Goal: Task Accomplishment & Management: Use online tool/utility

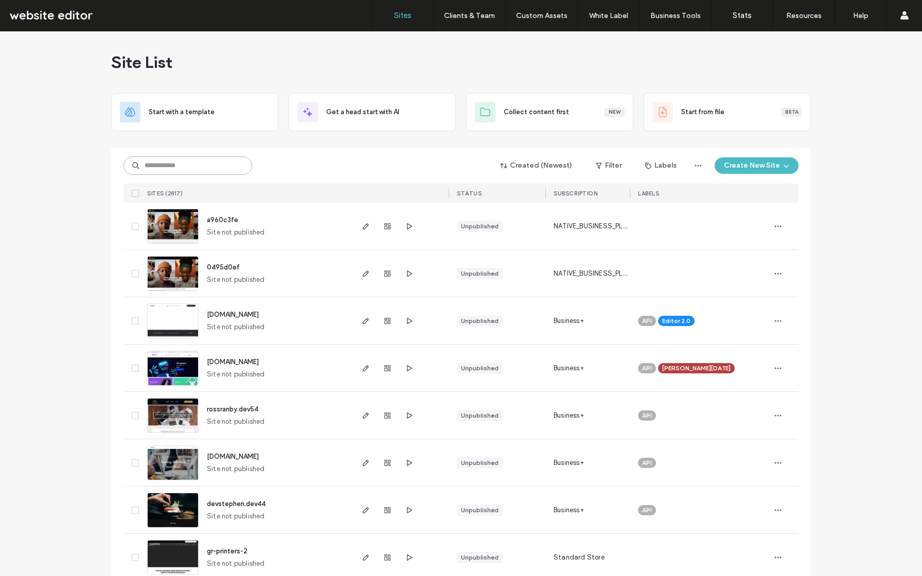
click at [184, 172] on input at bounding box center [187, 165] width 129 height 19
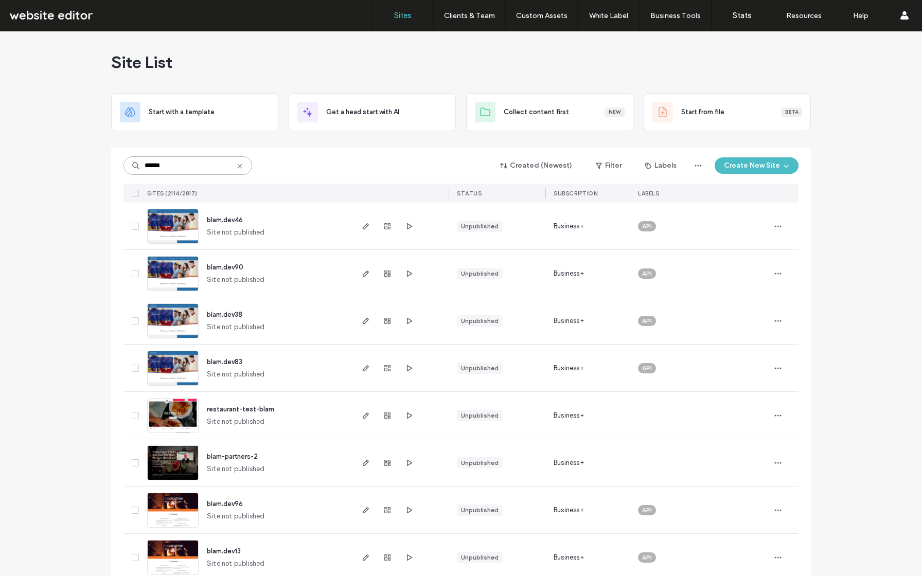
type input "******"
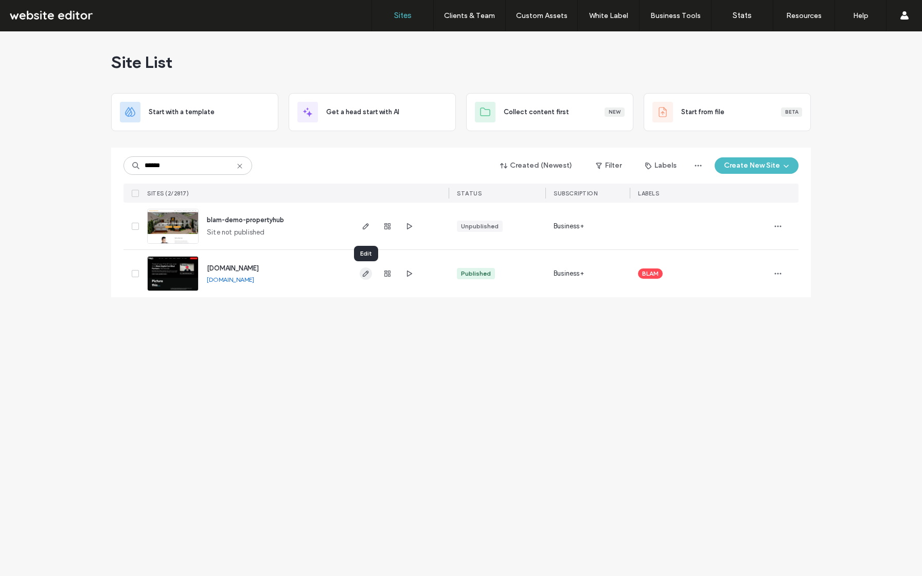
click at [368, 274] on icon "button" at bounding box center [366, 274] width 8 height 8
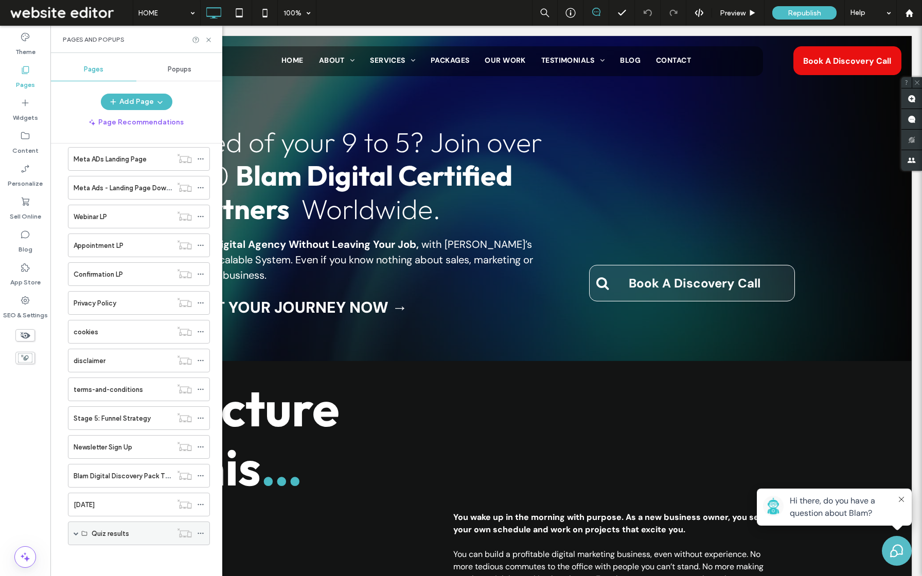
click at [109, 526] on div "Quiz results" at bounding box center [132, 533] width 80 height 23
click at [80, 533] on div "Quiz results" at bounding box center [139, 534] width 142 height 24
click at [72, 532] on div "Quiz results" at bounding box center [139, 534] width 142 height 24
click at [74, 536] on span at bounding box center [76, 533] width 5 height 5
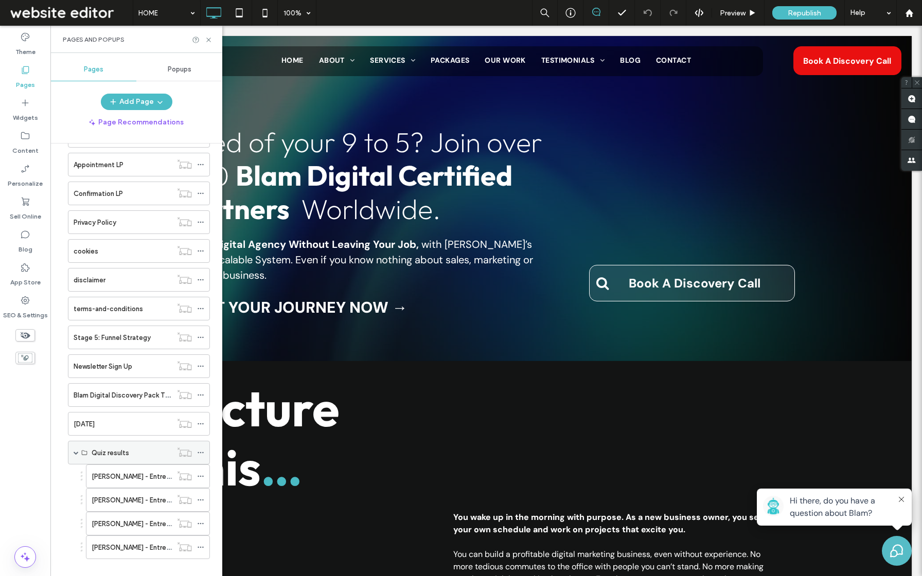
scroll to position [620, 0]
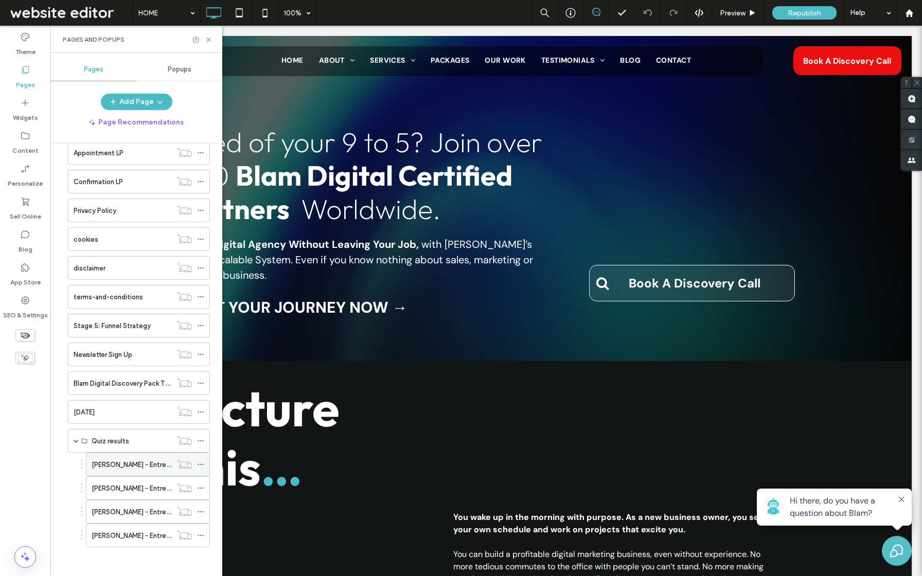
click at [127, 466] on label "Sara Blakely - Entrepreneur Quiz Result LP" at bounding box center [164, 465] width 145 height 18
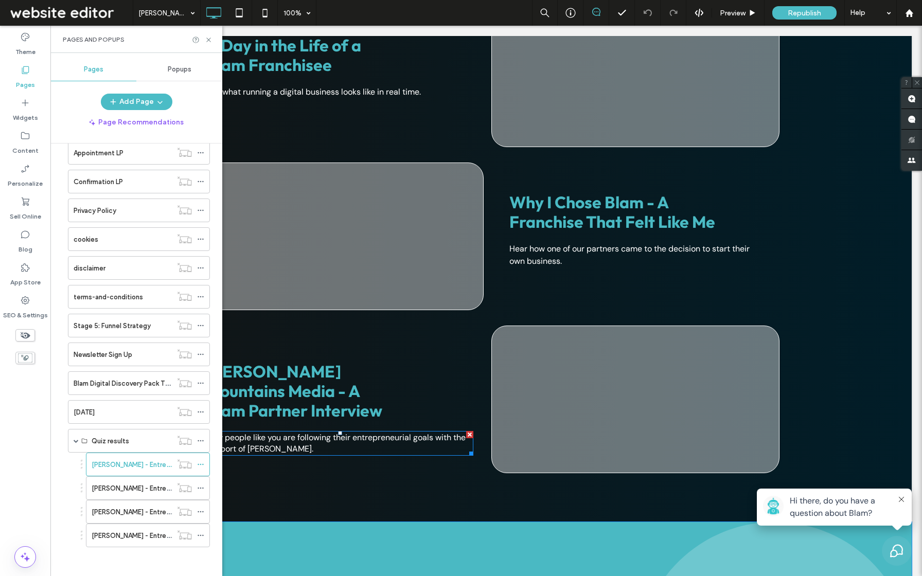
scroll to position [2367, 0]
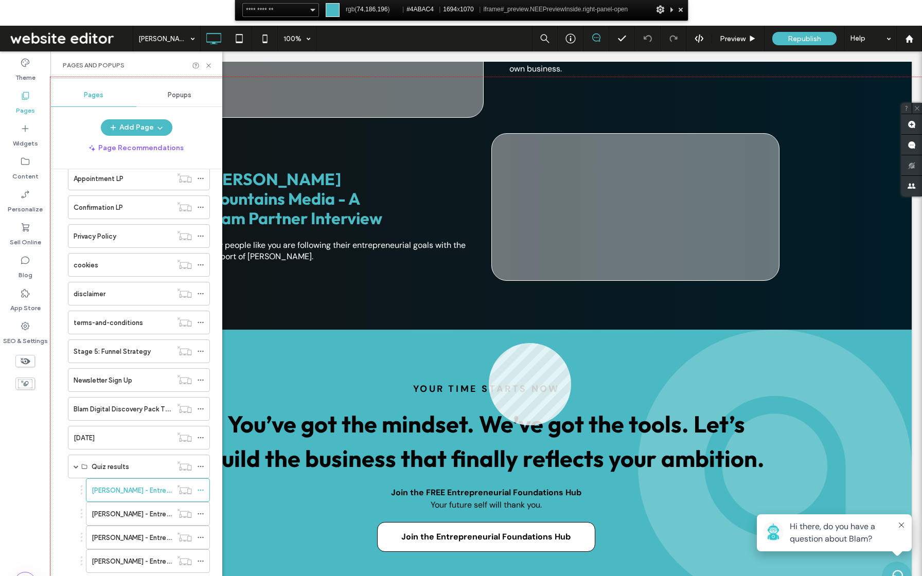
click at [489, 343] on div at bounding box center [485, 352] width 871 height 550
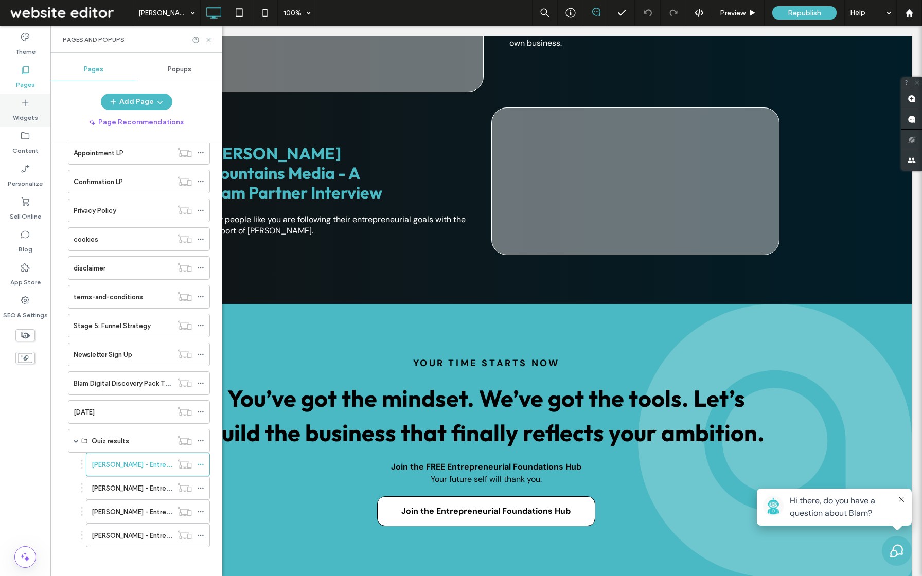
click at [13, 110] on label "Widgets" at bounding box center [25, 115] width 25 height 14
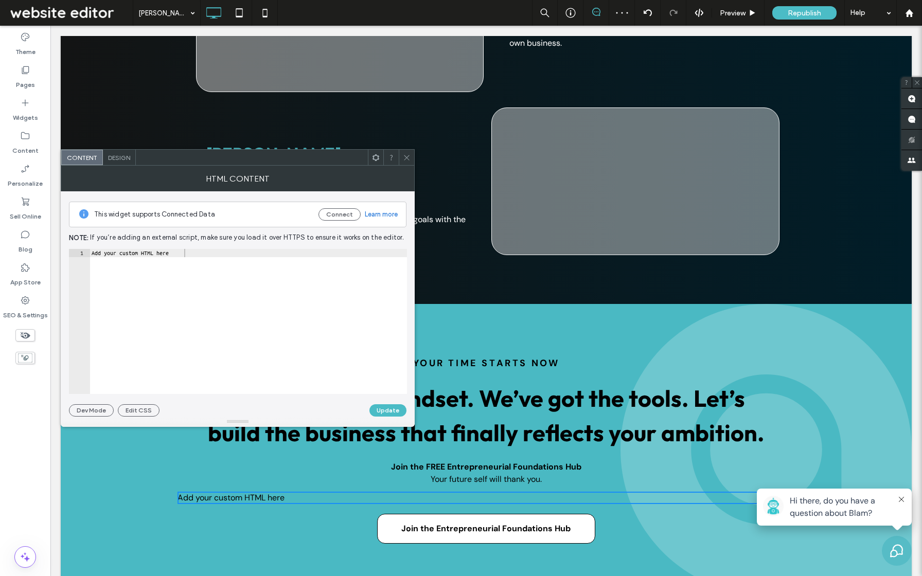
click at [309, 317] on div "Add your custom HTML here" at bounding box center [248, 330] width 317 height 162
paste textarea "**********"
type textarea "**********"
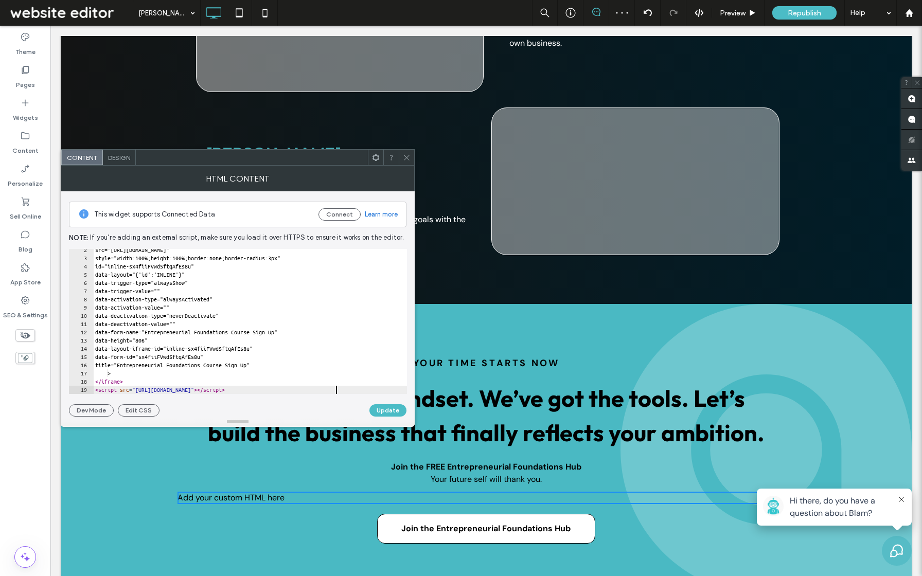
scroll to position [11, 0]
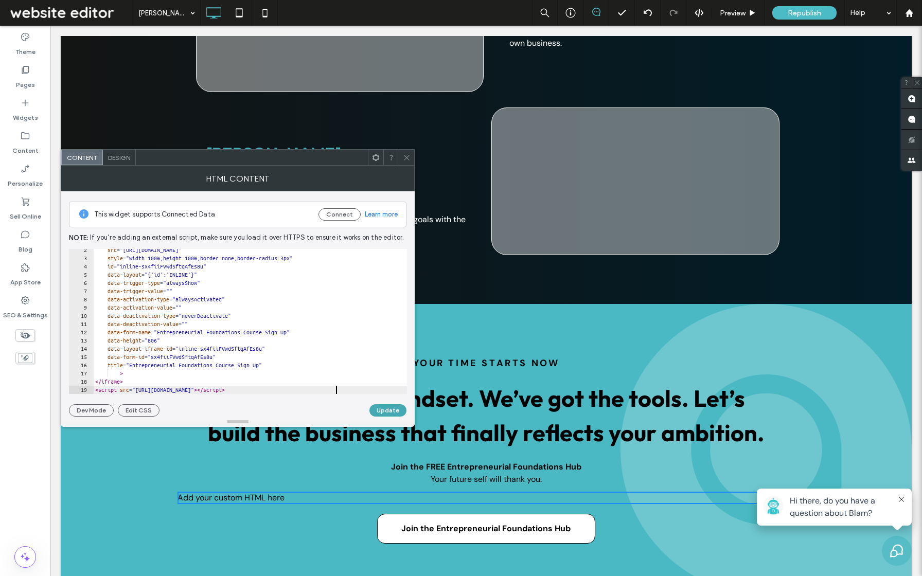
click at [393, 415] on button "Update" at bounding box center [387, 410] width 37 height 12
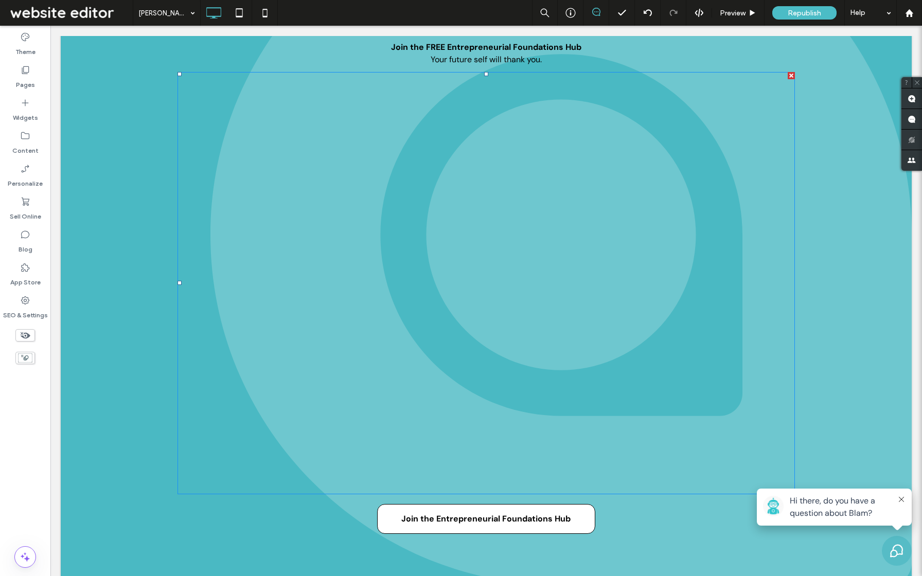
scroll to position [2795, 0]
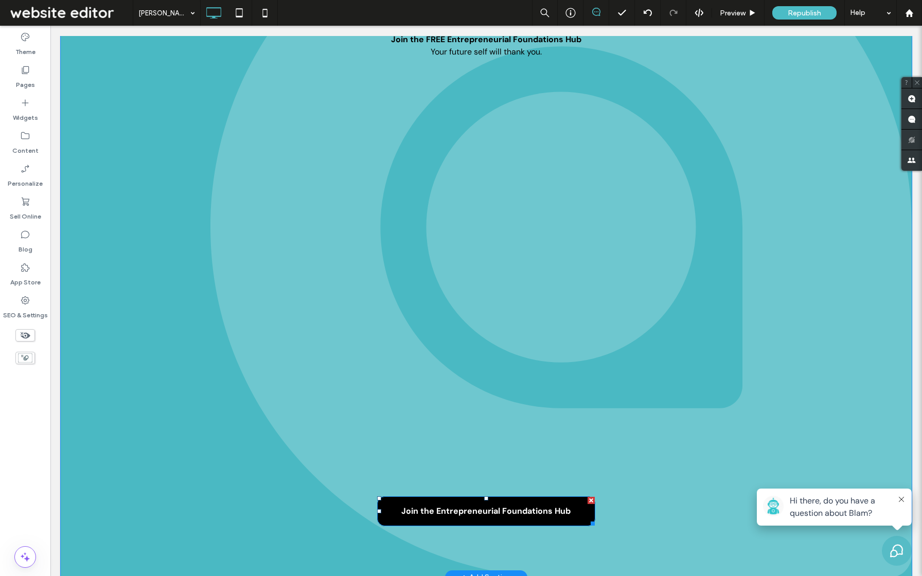
click at [591, 497] on div at bounding box center [591, 500] width 7 height 7
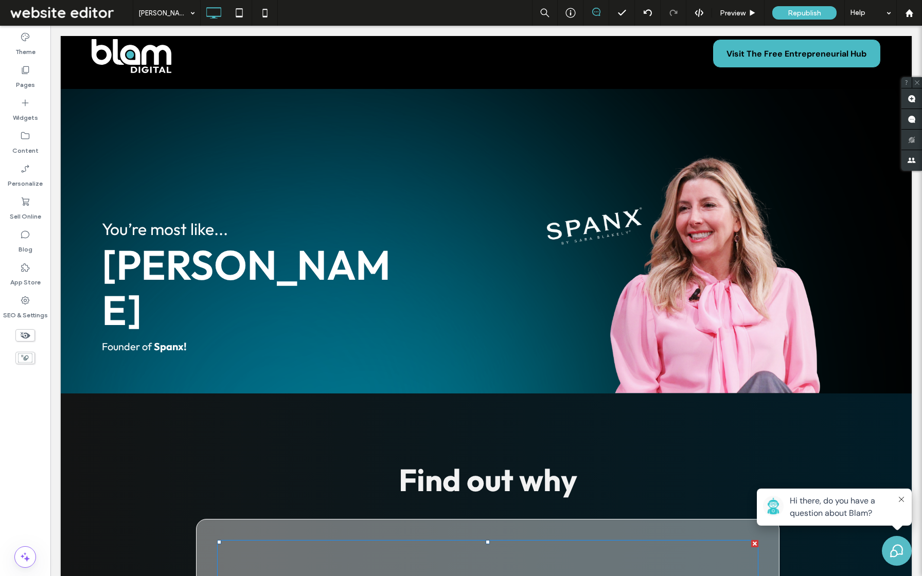
scroll to position [0, 0]
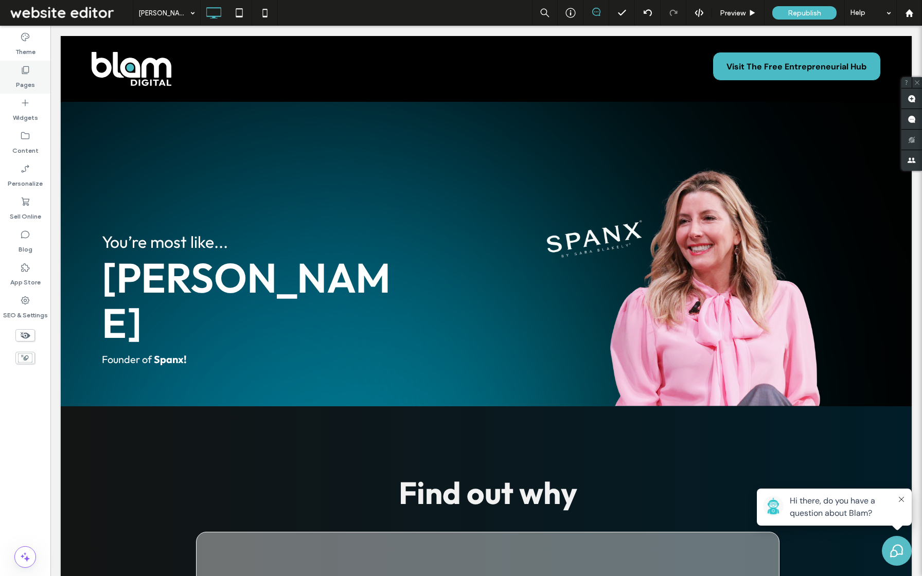
click at [23, 84] on label "Pages" at bounding box center [25, 82] width 19 height 14
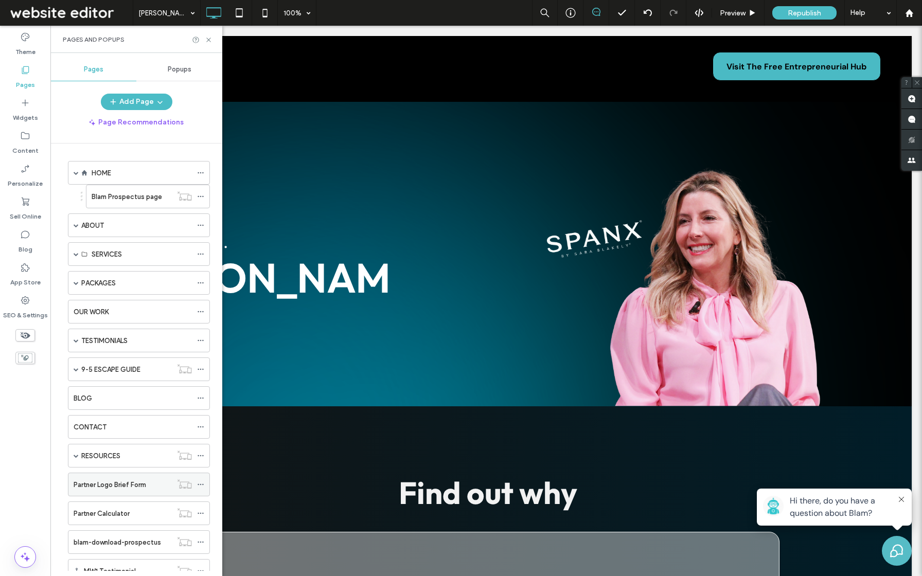
scroll to position [622, 0]
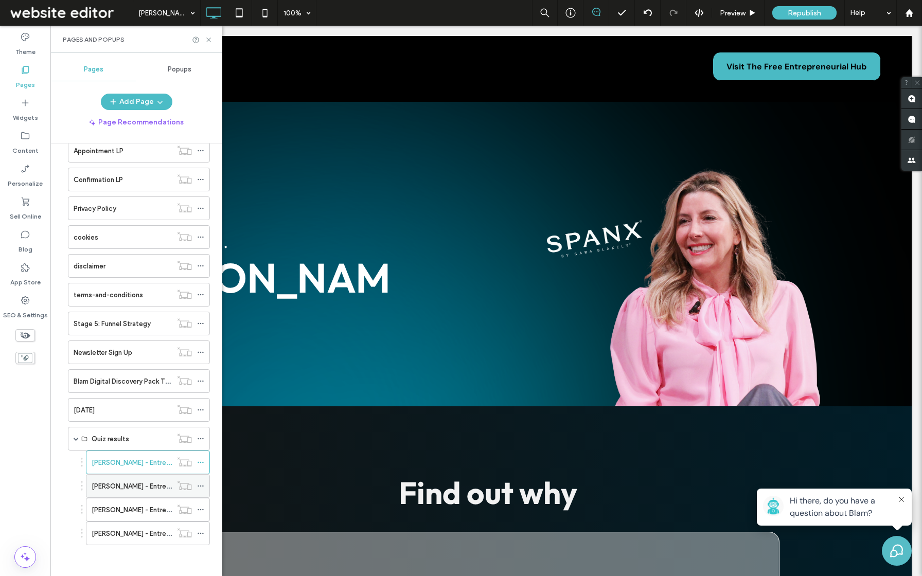
click at [135, 491] on div "Richard Branson - Entrepreneur Quiz Result LP" at bounding box center [132, 486] width 80 height 23
click at [209, 39] on icon at bounding box center [209, 40] width 8 height 8
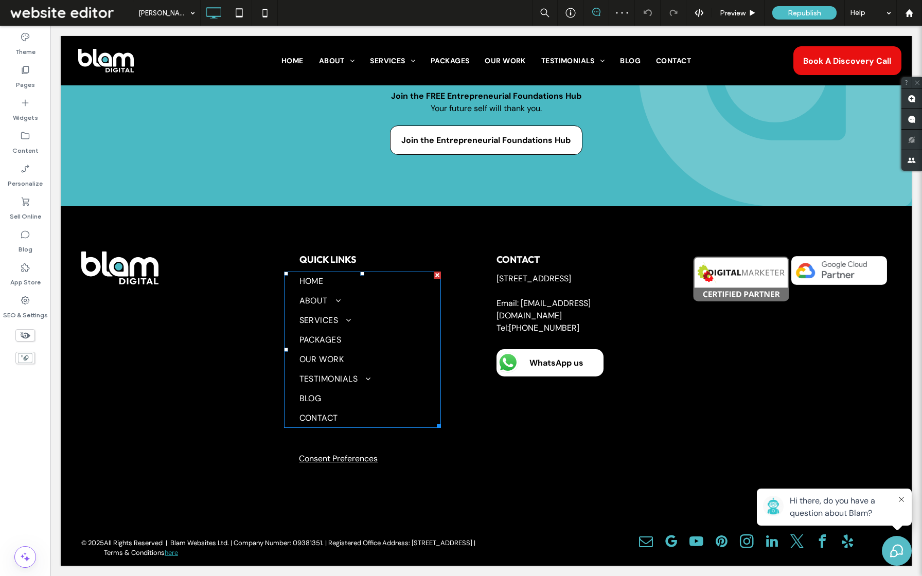
scroll to position [2701, 0]
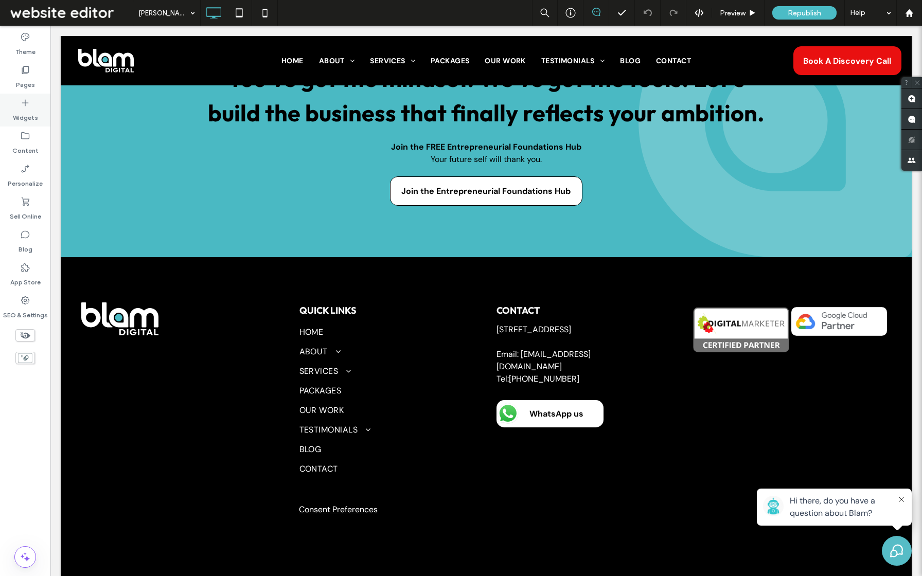
click at [26, 109] on label "Widgets" at bounding box center [25, 115] width 25 height 14
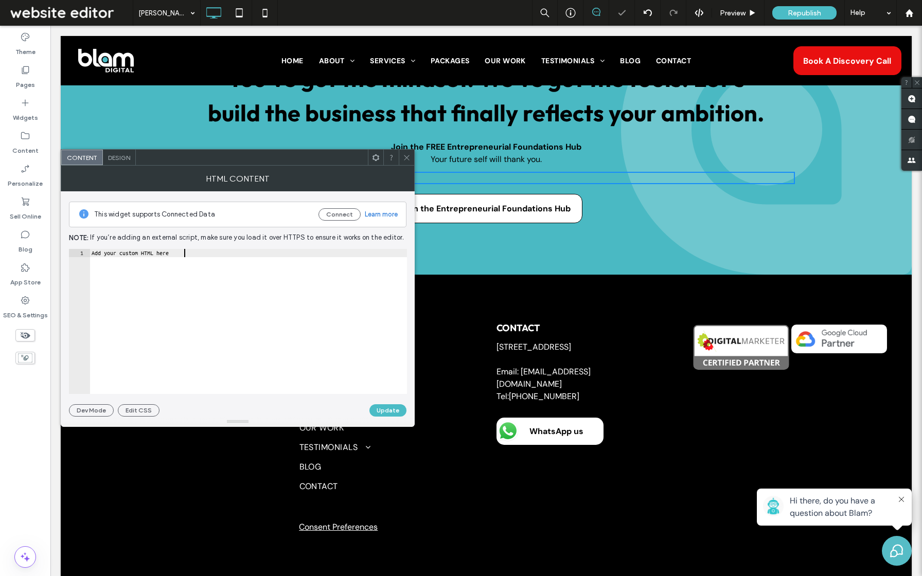
click at [245, 304] on div "Add your custom HTML here" at bounding box center [248, 330] width 317 height 162
paste textarea "**********"
type textarea "**********"
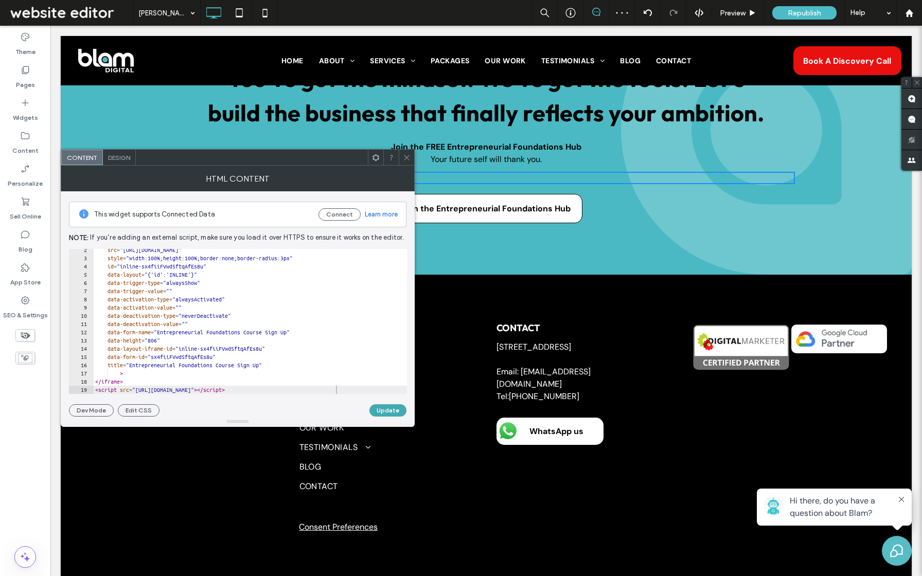
click at [391, 416] on button "Update" at bounding box center [387, 410] width 37 height 12
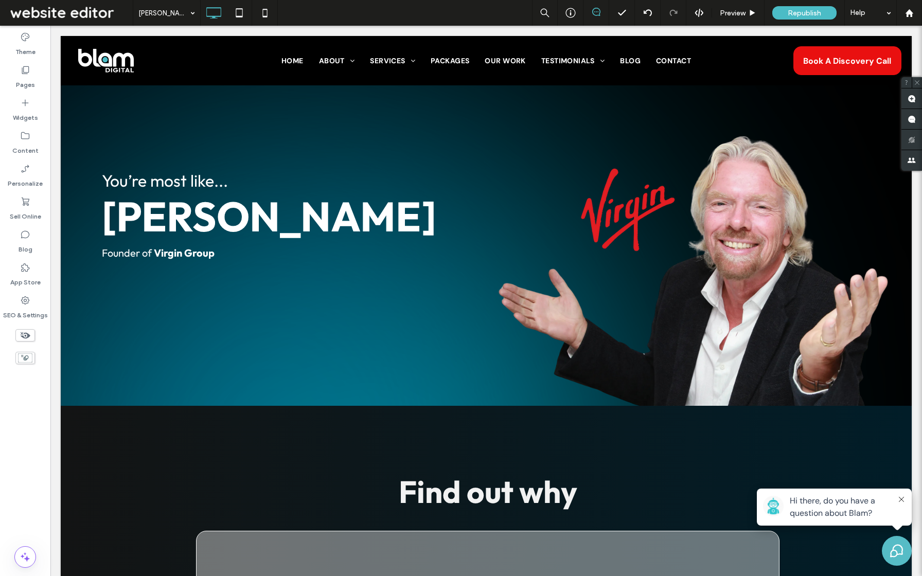
scroll to position [2797, 0]
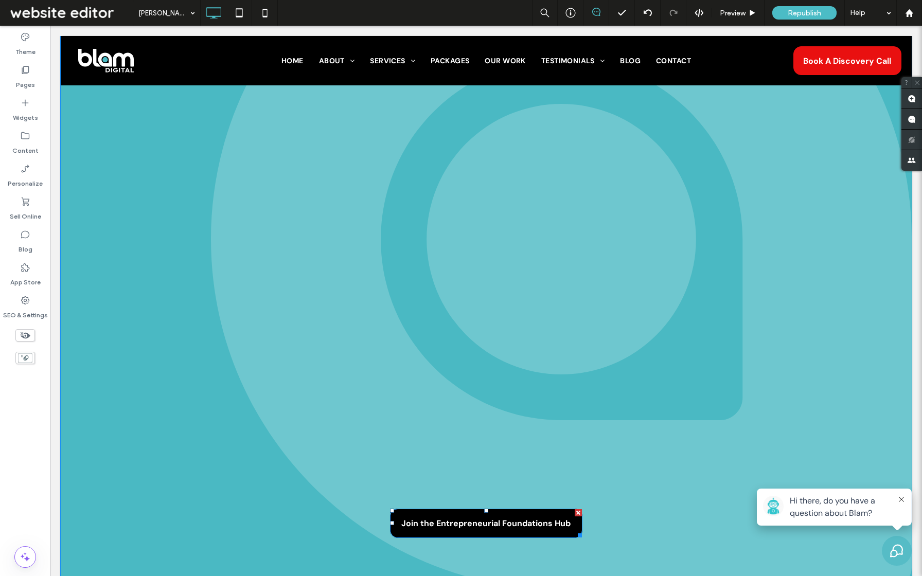
click at [579, 513] on div at bounding box center [578, 512] width 7 height 7
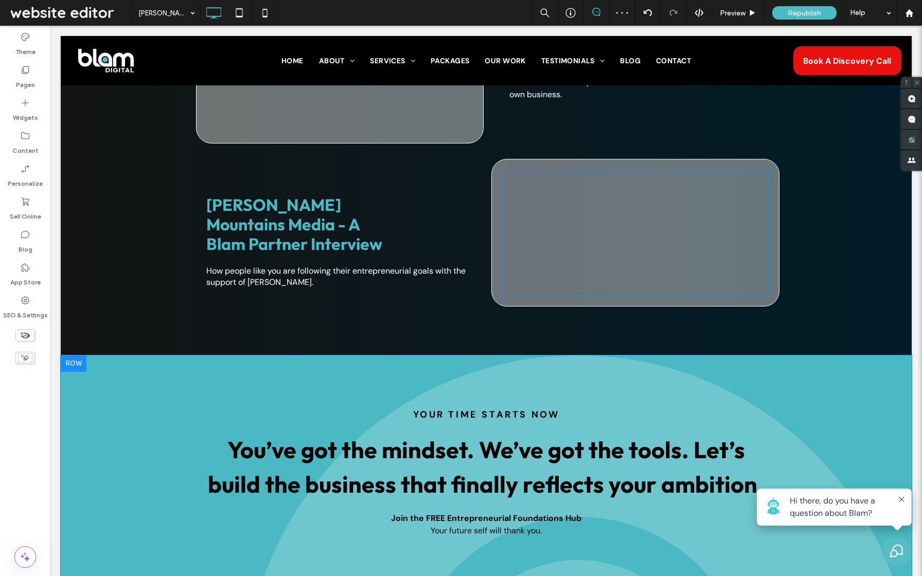
scroll to position [2284, 0]
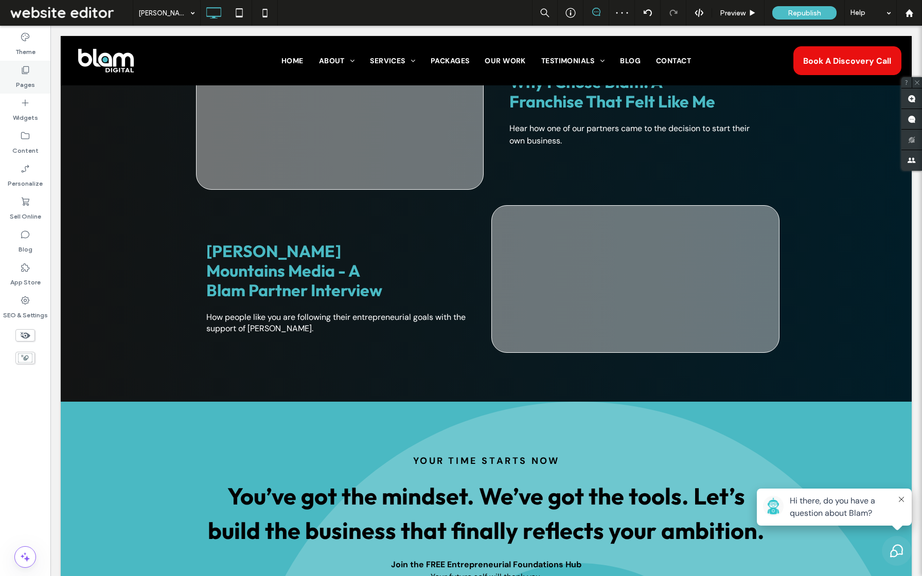
click at [30, 80] on label "Pages" at bounding box center [25, 82] width 19 height 14
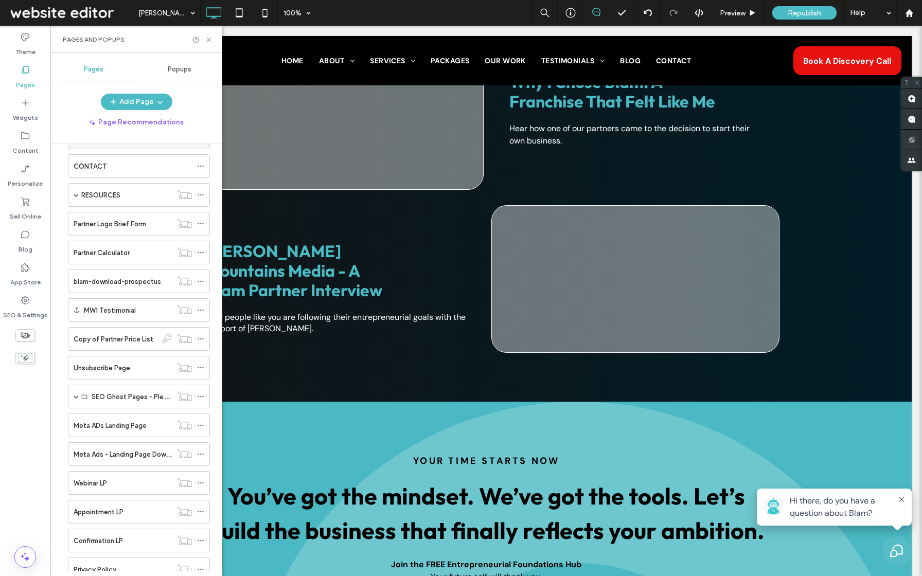
scroll to position [622, 0]
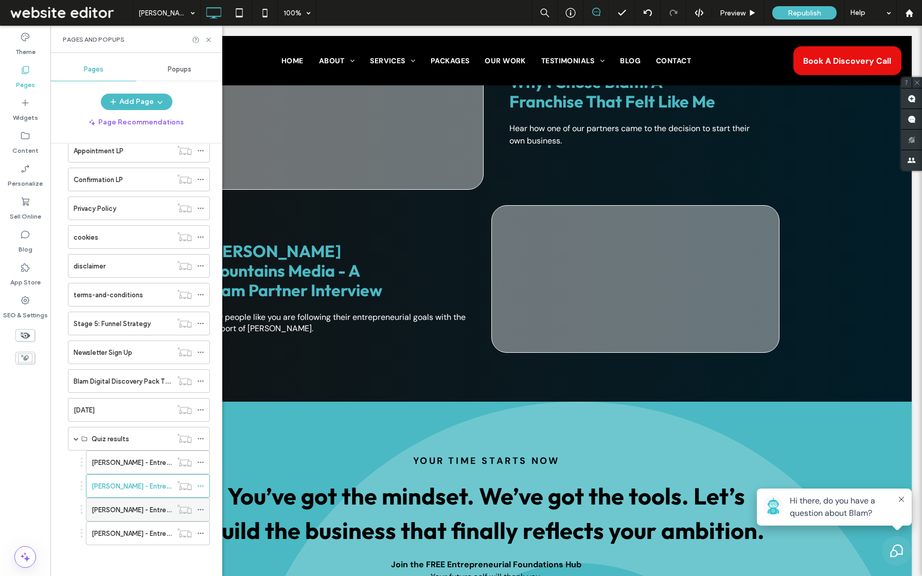
click at [131, 507] on label "Howard Schultz - Entrepreneur Quiz Result LP" at bounding box center [164, 510] width 145 height 18
click at [208, 38] on icon at bounding box center [209, 40] width 8 height 8
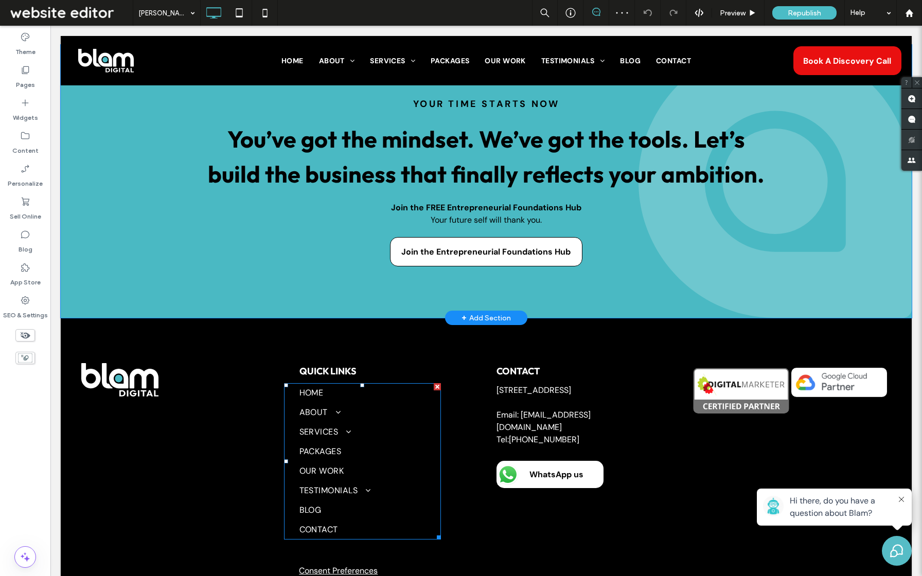
scroll to position [2558, 0]
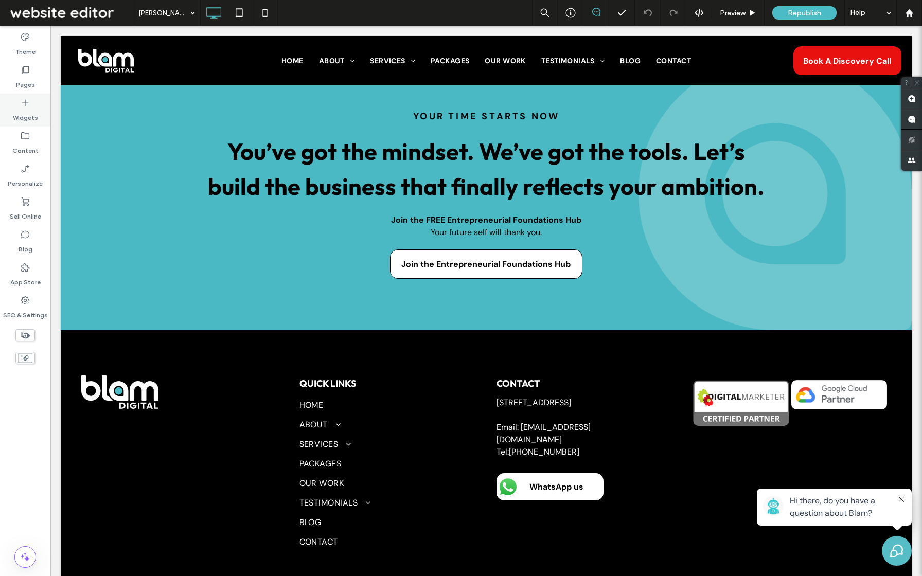
click at [29, 116] on label "Widgets" at bounding box center [25, 115] width 25 height 14
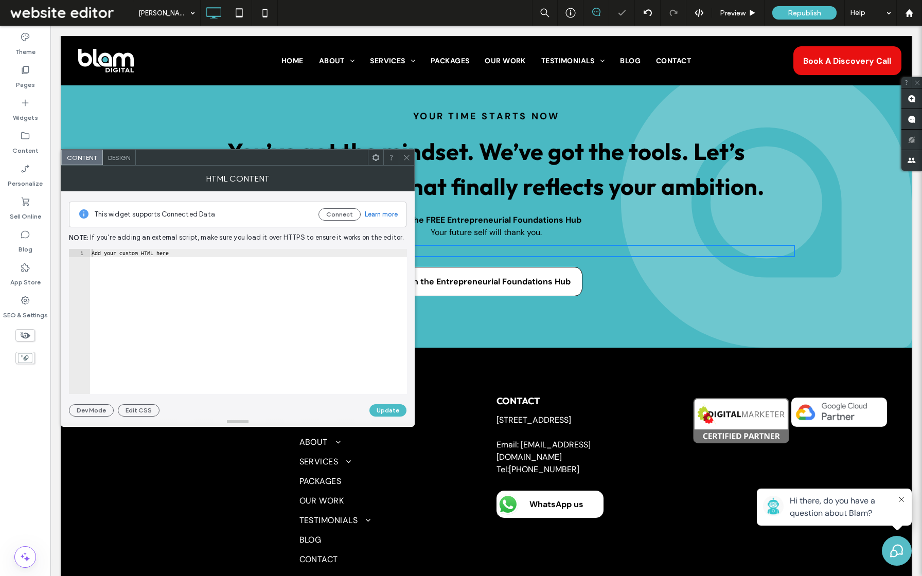
click at [355, 311] on div "Add your custom HTML here" at bounding box center [248, 330] width 317 height 162
paste textarea "**********"
type textarea "**********"
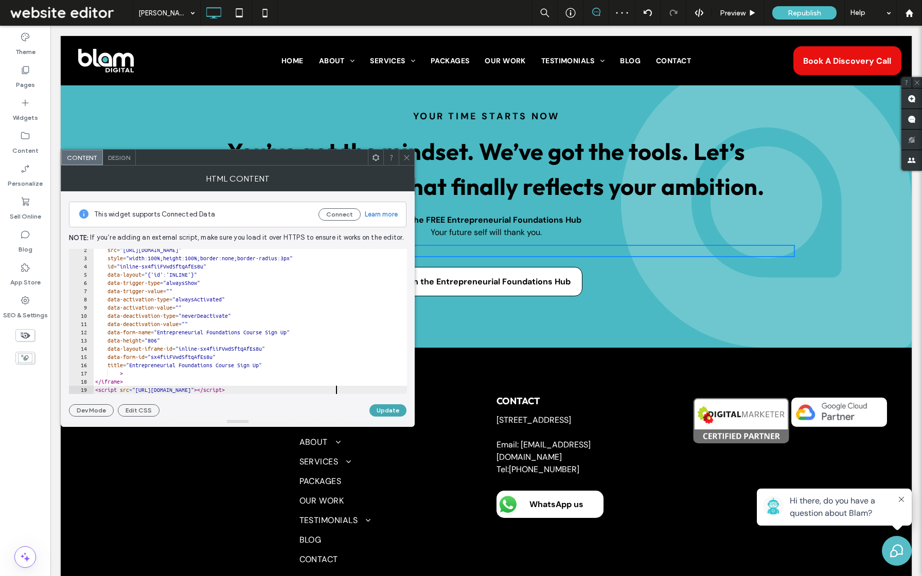
click at [379, 410] on button "Update" at bounding box center [387, 410] width 37 height 12
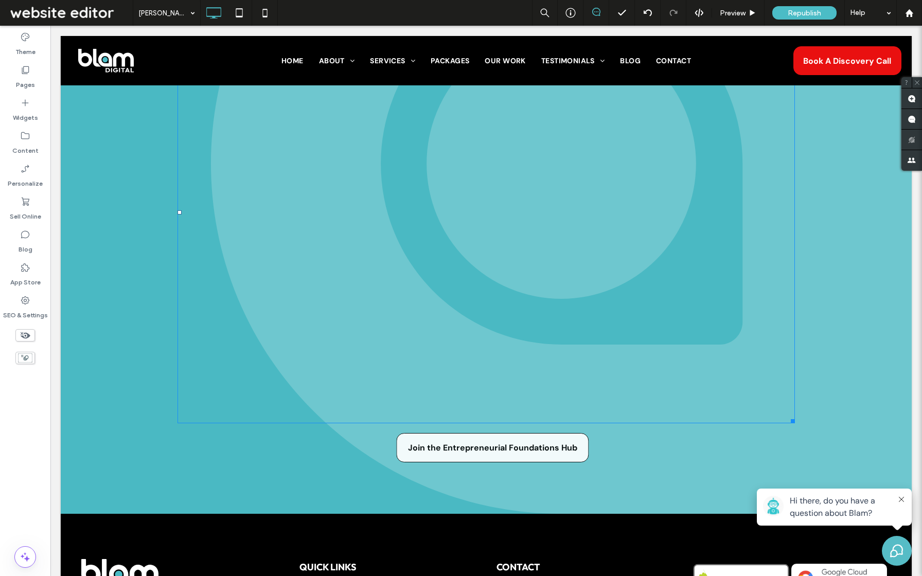
scroll to position [2758, 0]
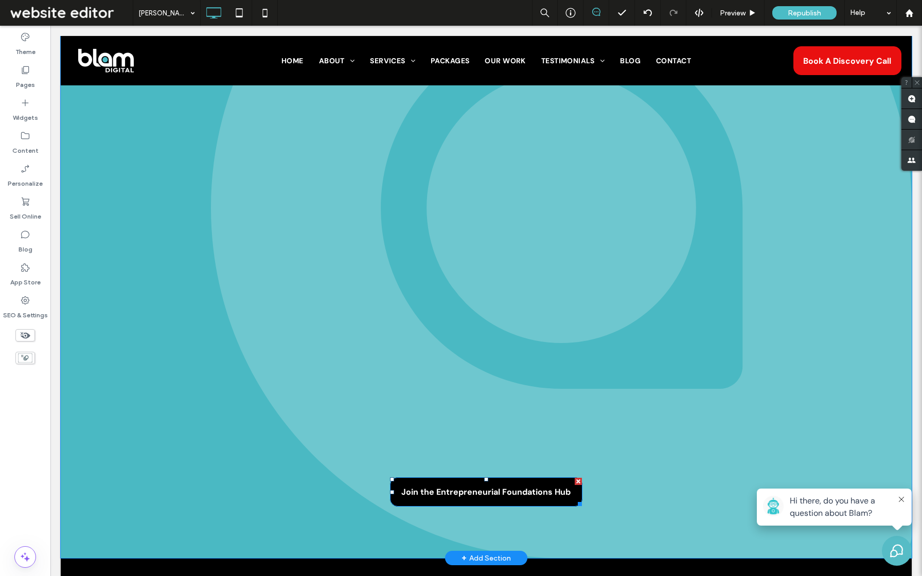
click at [578, 478] on div at bounding box center [578, 481] width 7 height 7
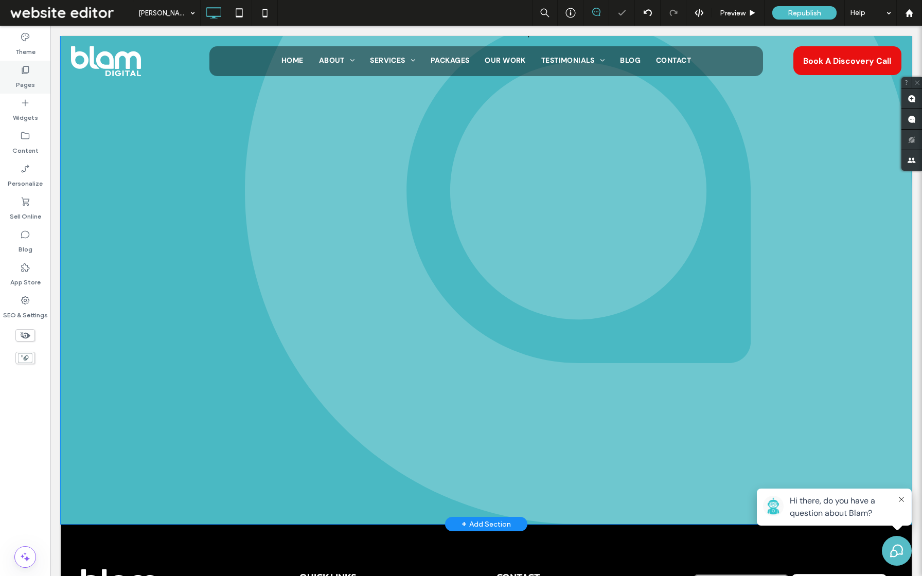
click at [26, 74] on icon at bounding box center [25, 70] width 10 height 10
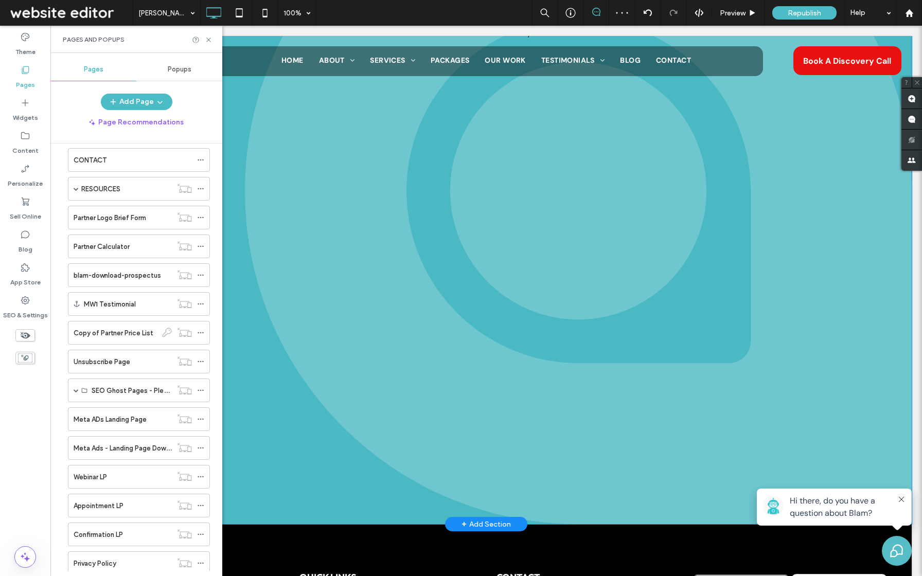
scroll to position [622, 0]
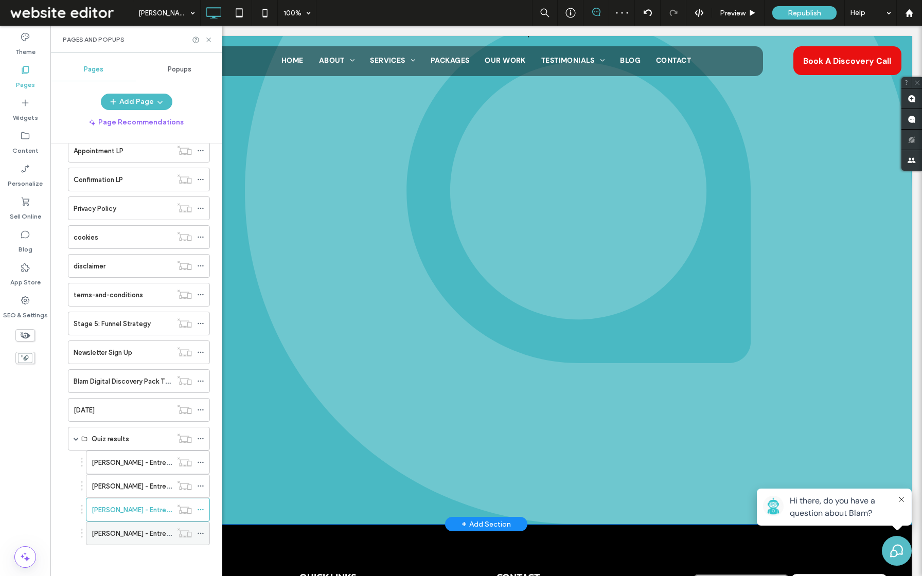
click at [123, 540] on div "Oprah Winfrey - Entrepreneur Quiz Result LP" at bounding box center [132, 533] width 80 height 23
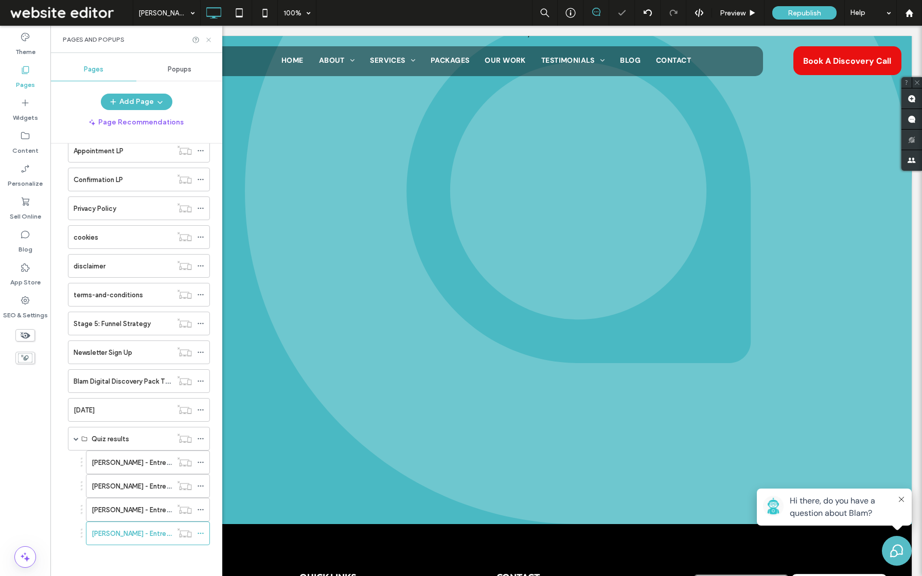
click at [209, 38] on icon at bounding box center [209, 40] width 8 height 8
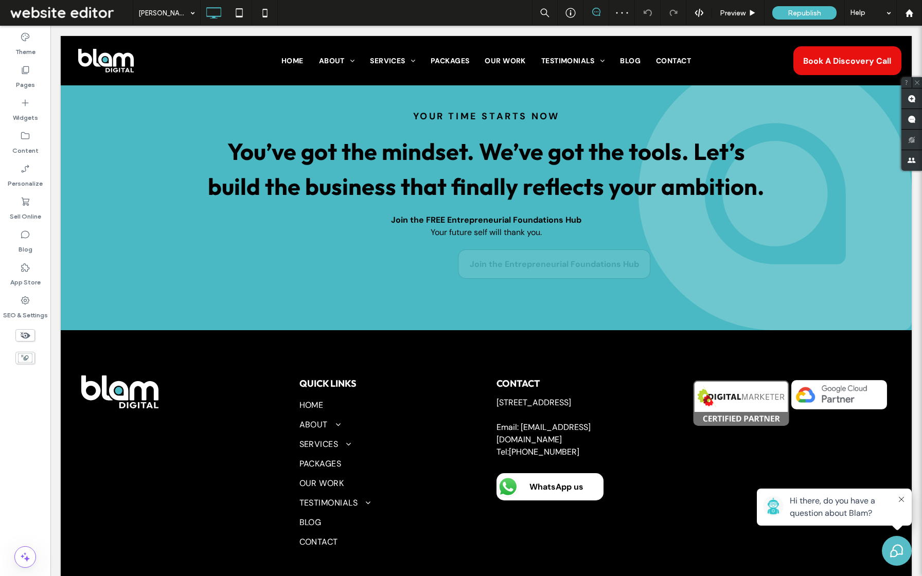
scroll to position [2728, 0]
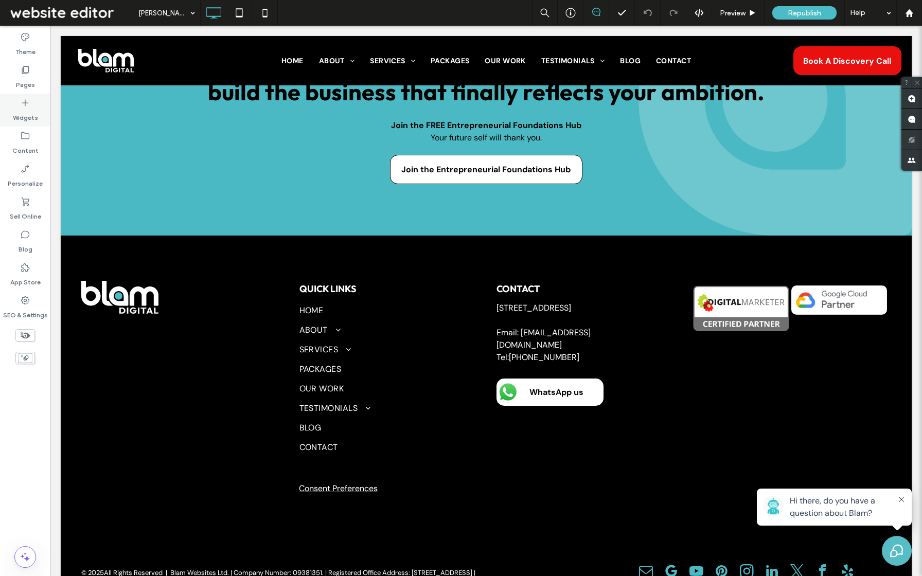
click at [22, 107] on icon at bounding box center [25, 103] width 10 height 10
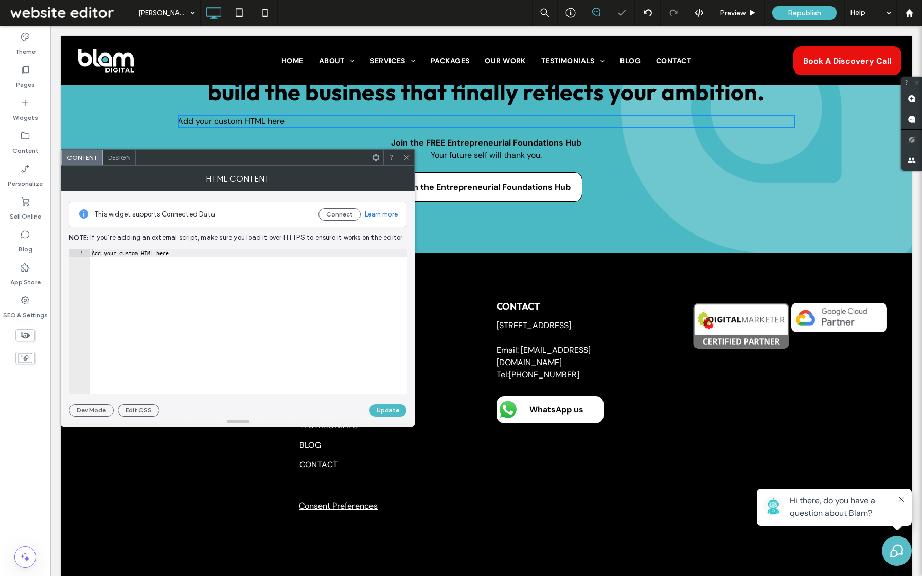
click at [410, 157] on icon at bounding box center [407, 158] width 8 height 8
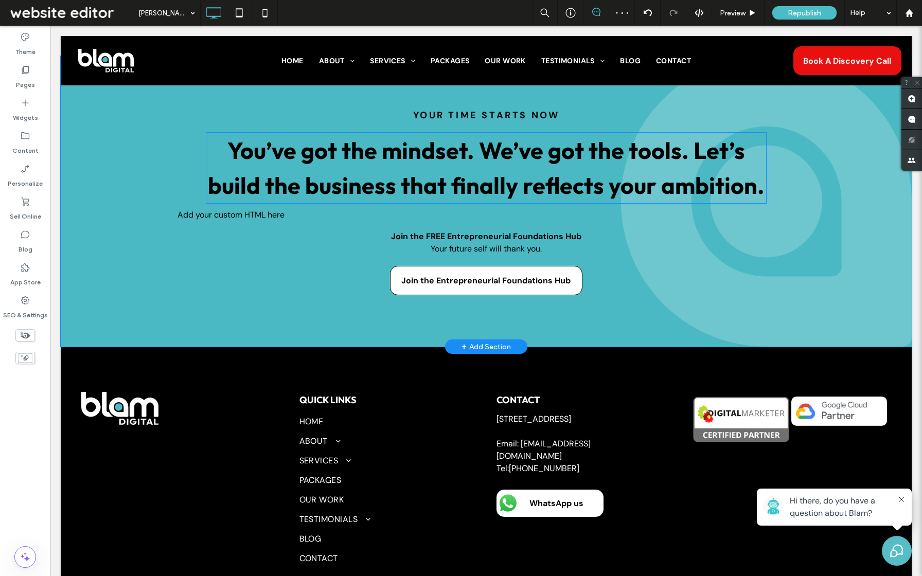
scroll to position [2618, 0]
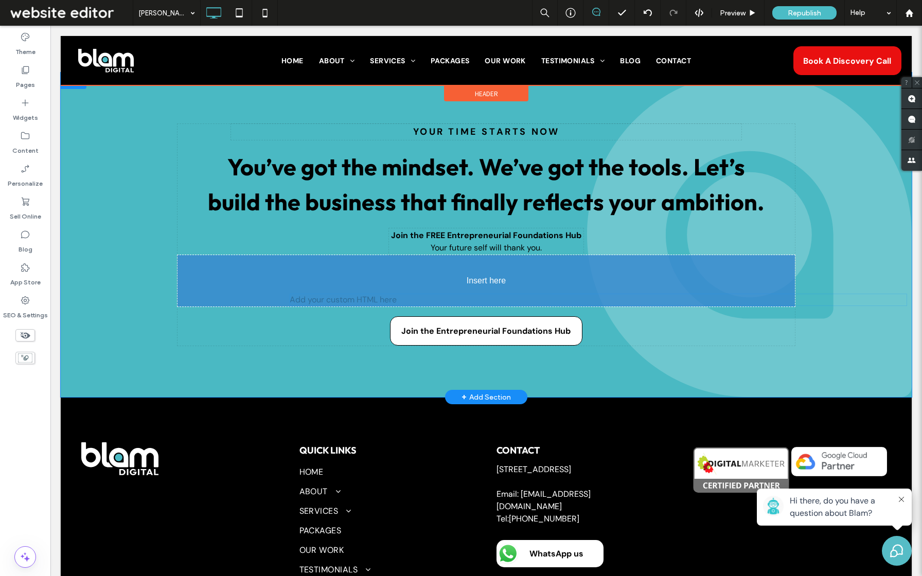
drag, startPoint x: 373, startPoint y: 203, endPoint x: 387, endPoint y: 272, distance: 70.3
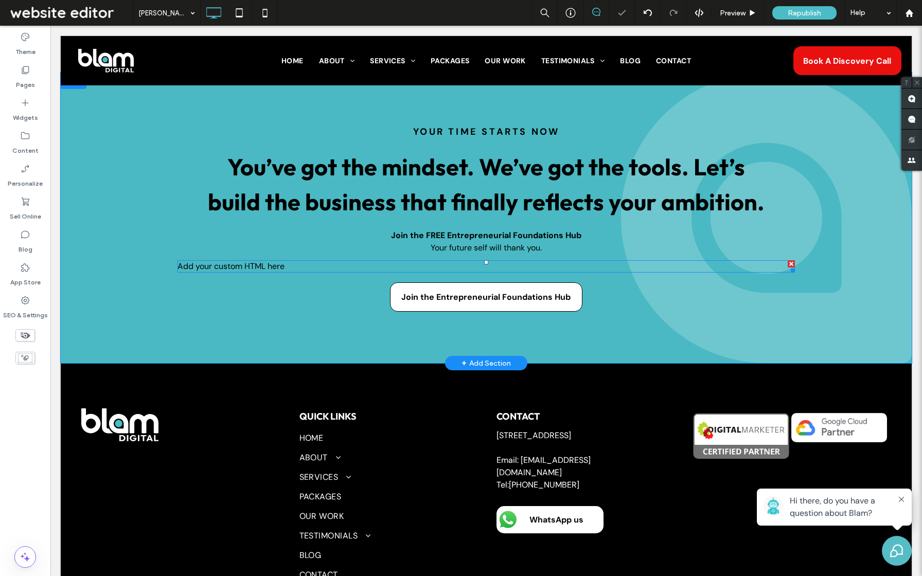
click at [393, 260] on span at bounding box center [485, 266] width 617 height 12
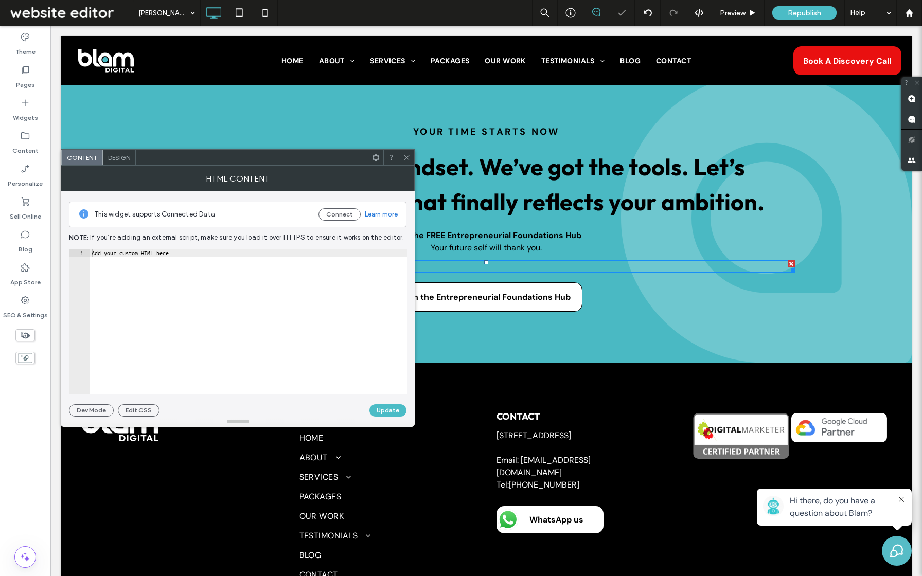
click at [299, 274] on div "Add your custom HTML here" at bounding box center [248, 330] width 317 height 162
paste textarea "**********"
type textarea "**********"
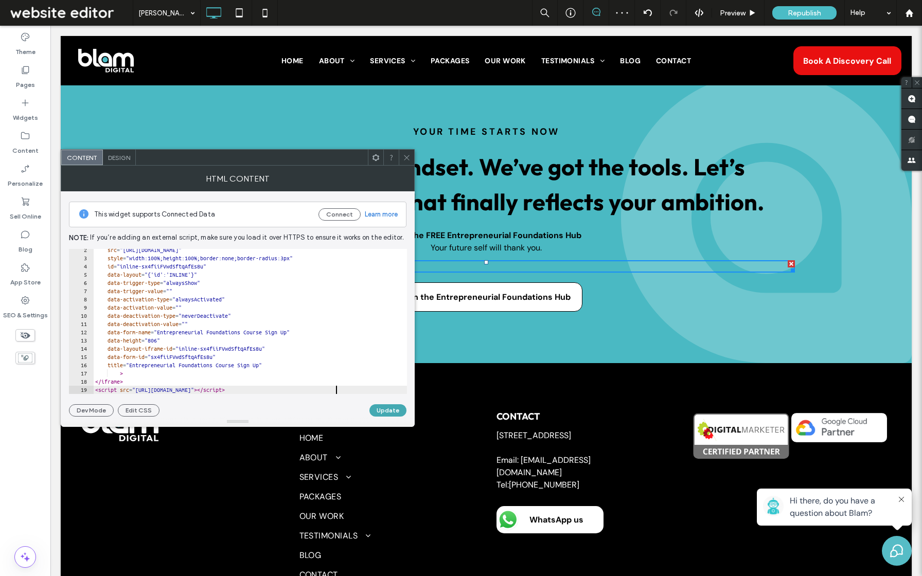
click at [398, 408] on button "Update" at bounding box center [387, 410] width 37 height 12
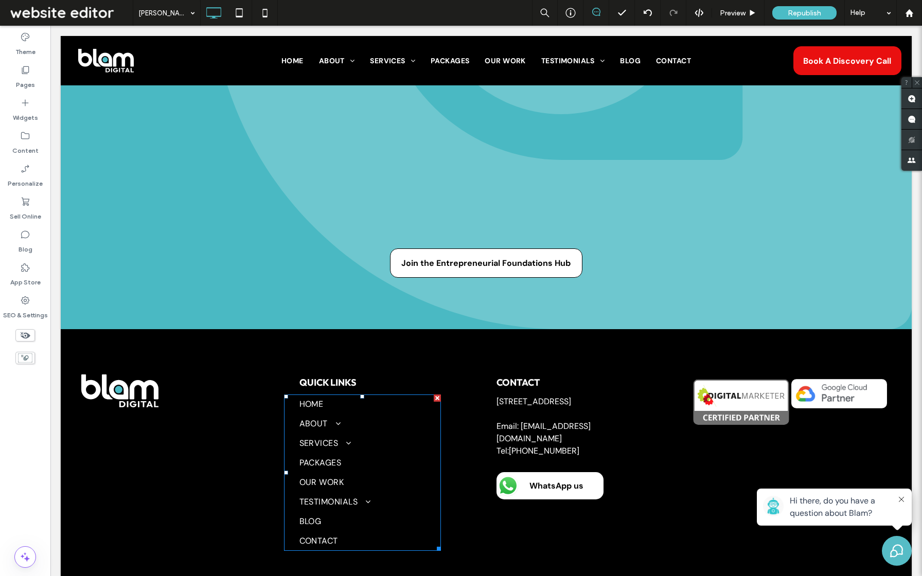
scroll to position [3050, 0]
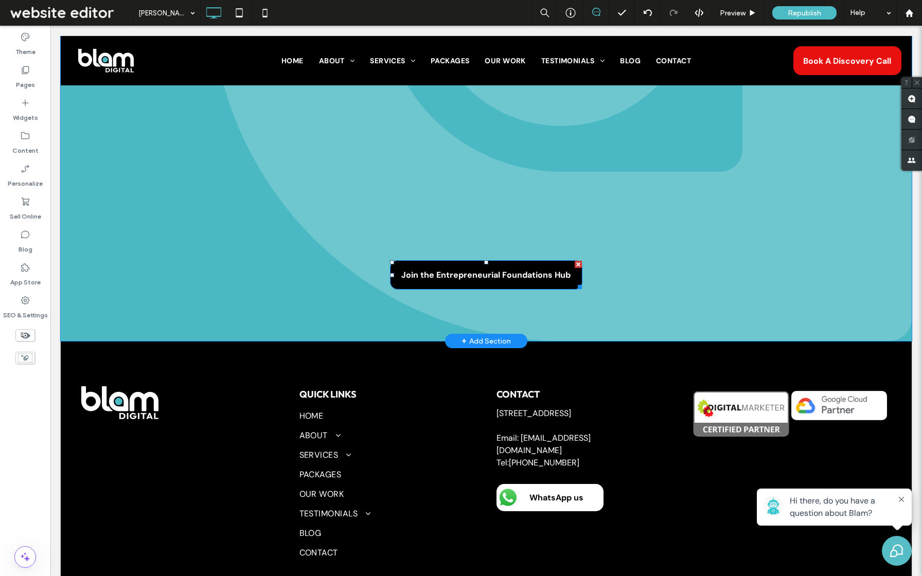
click at [578, 261] on div at bounding box center [578, 264] width 7 height 7
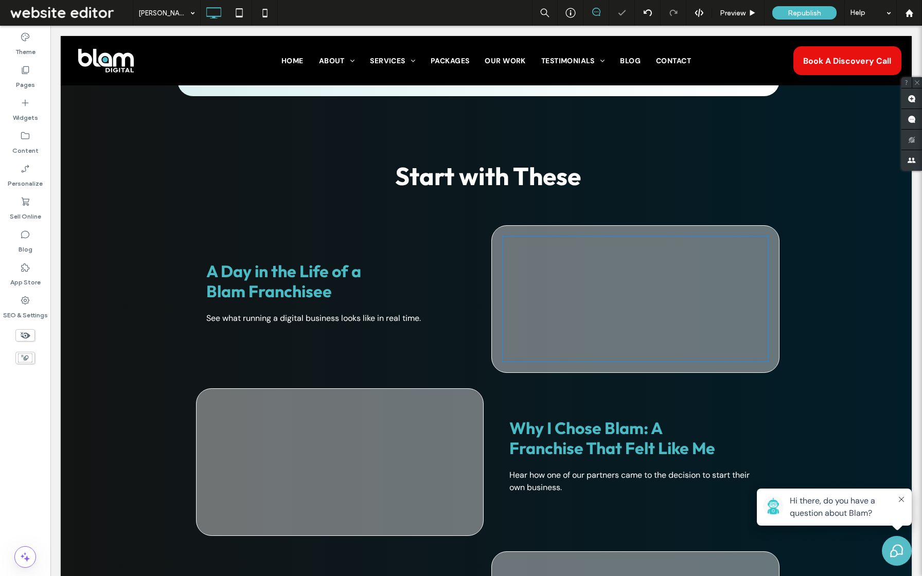
scroll to position [1916, 0]
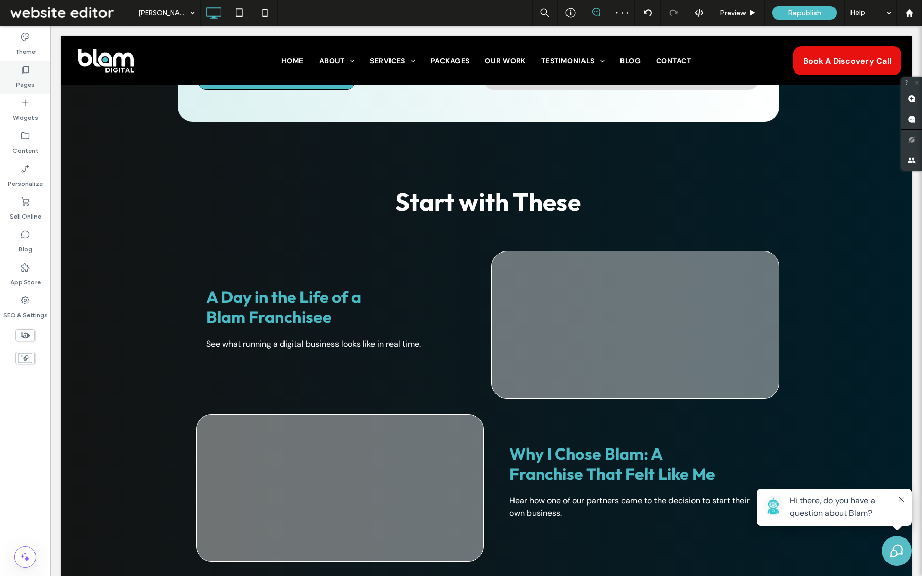
click at [16, 86] on div "Pages" at bounding box center [25, 77] width 50 height 33
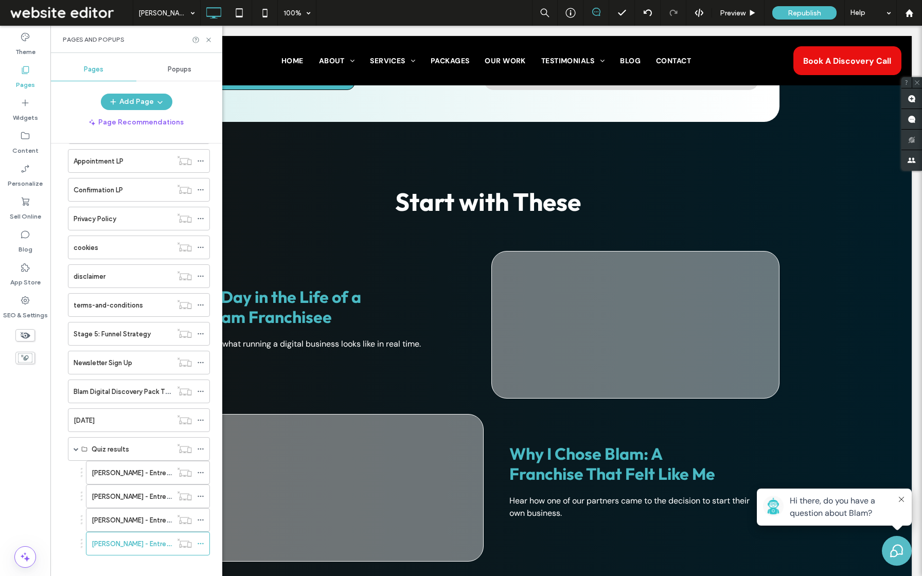
scroll to position [622, 0]
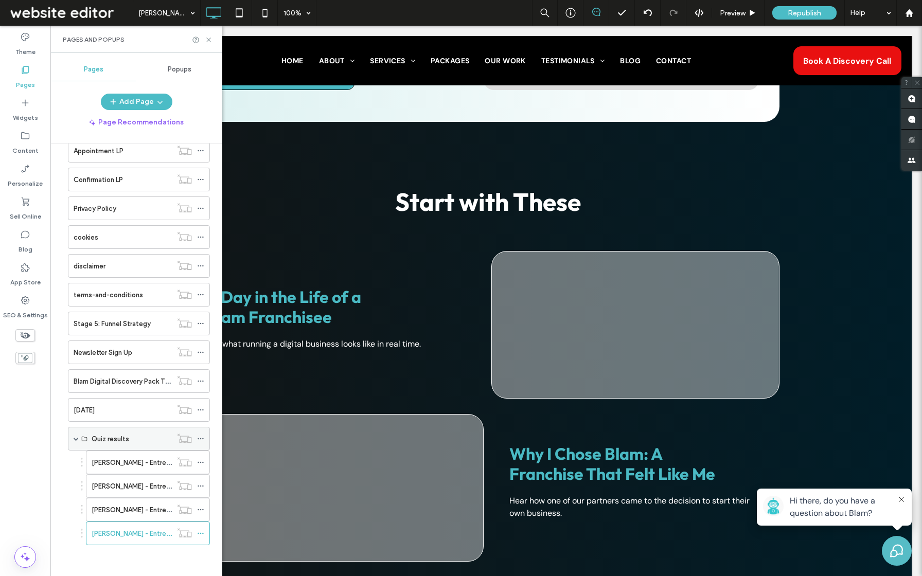
click at [113, 433] on div "Quiz results" at bounding box center [132, 439] width 80 height 23
click at [121, 381] on label "Blam Digital Discovery Pack T&Cs" at bounding box center [126, 381] width 104 height 18
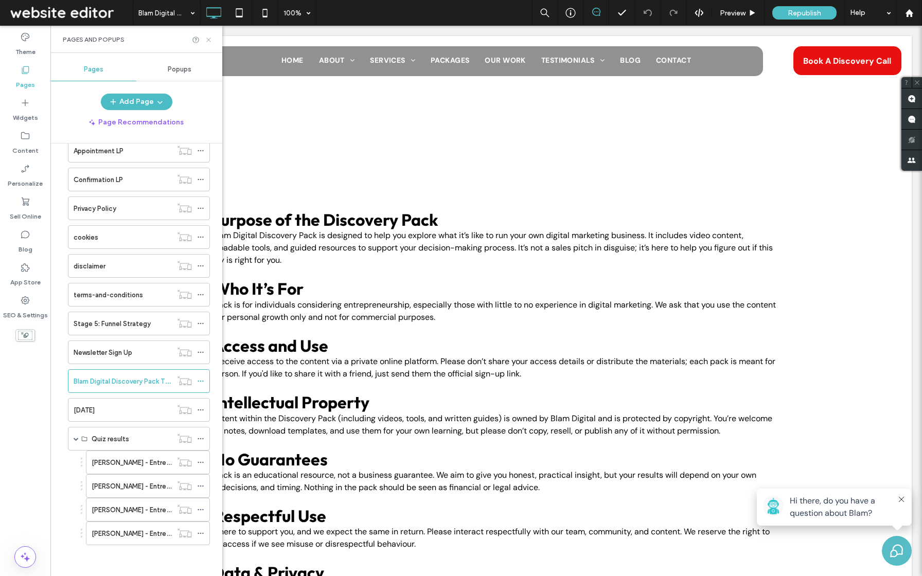
click at [208, 40] on icon at bounding box center [209, 40] width 8 height 8
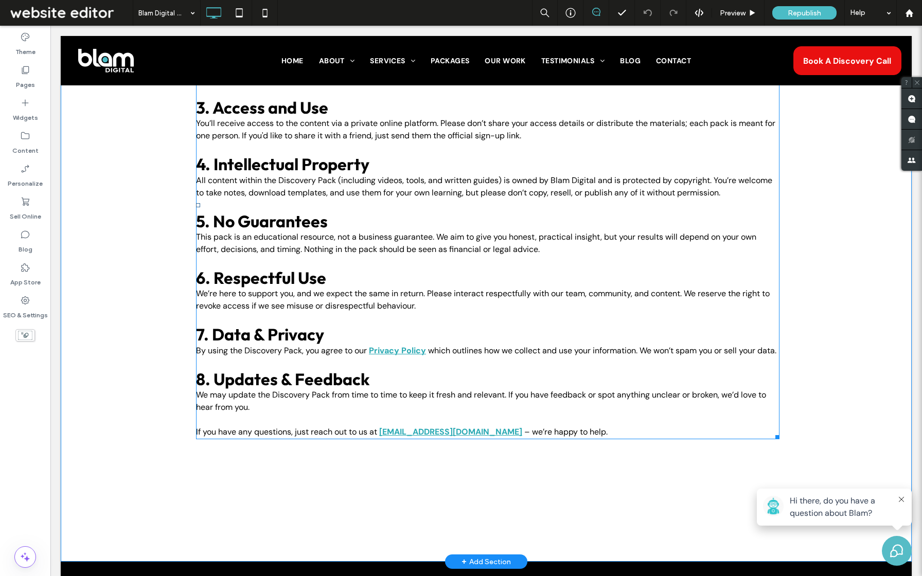
scroll to position [233, 0]
